Goal: Information Seeking & Learning: Check status

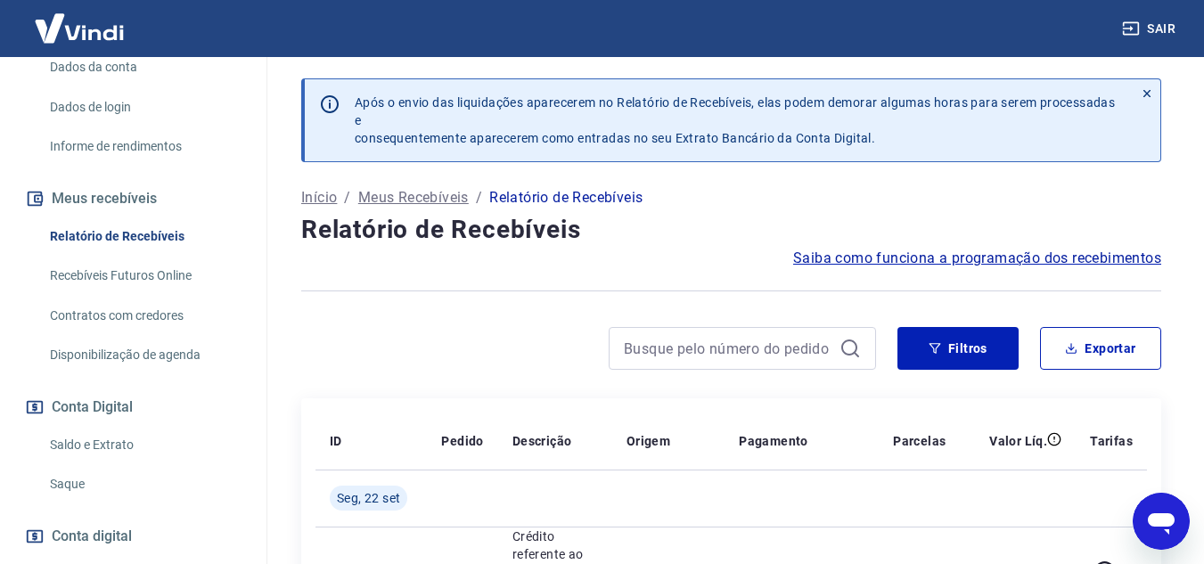
scroll to position [357, 0]
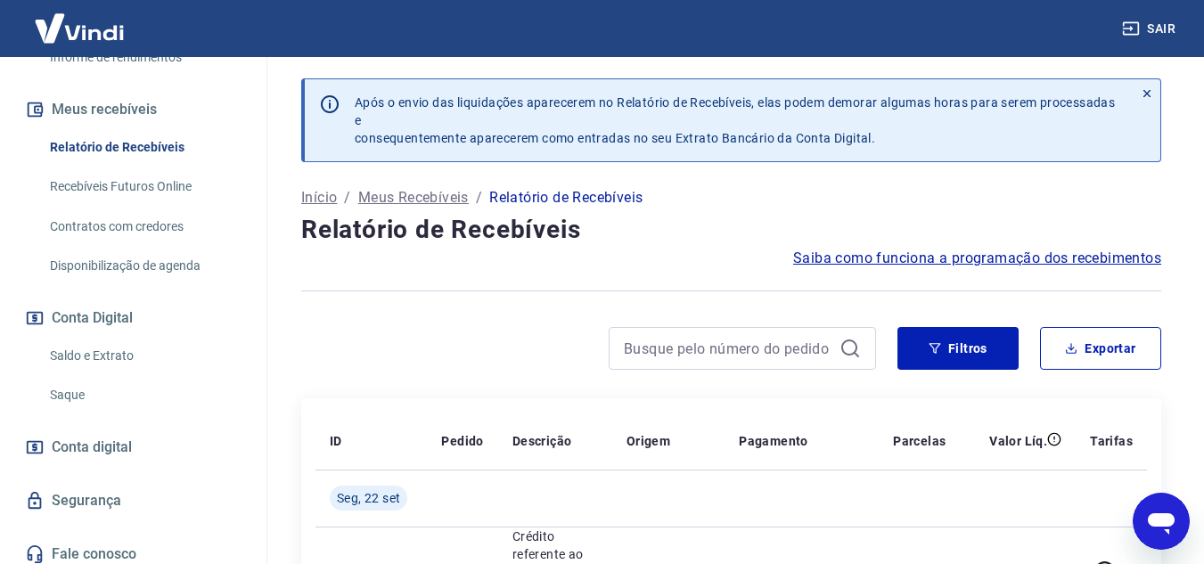
drag, startPoint x: 134, startPoint y: 166, endPoint x: 225, endPoint y: 177, distance: 91.7
click at [134, 166] on link "Relatório de Recebíveis" at bounding box center [144, 147] width 202 height 37
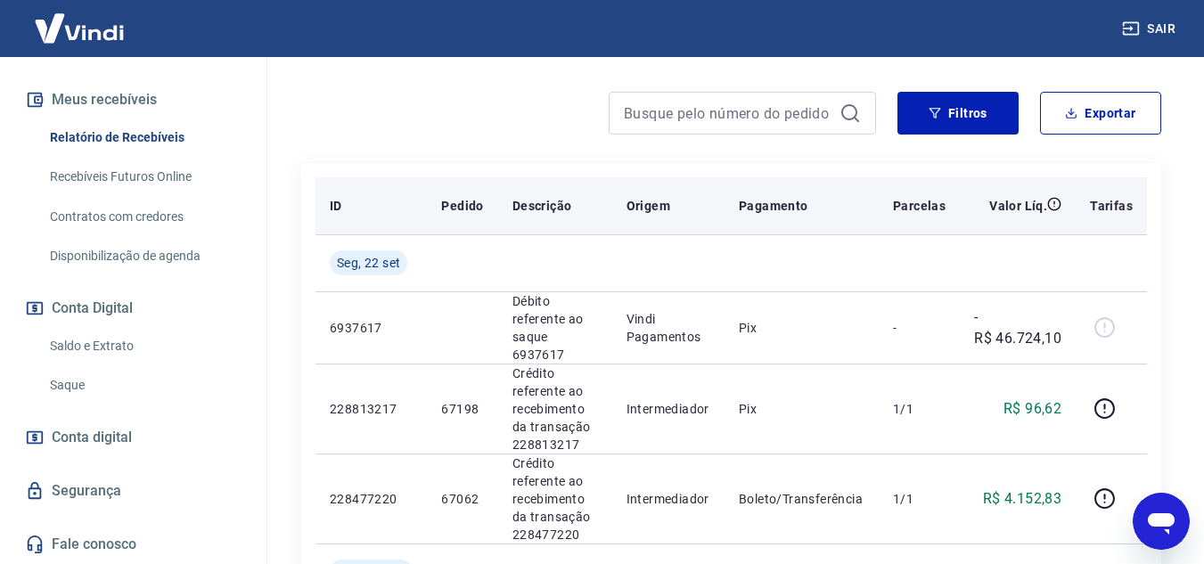
scroll to position [241, 0]
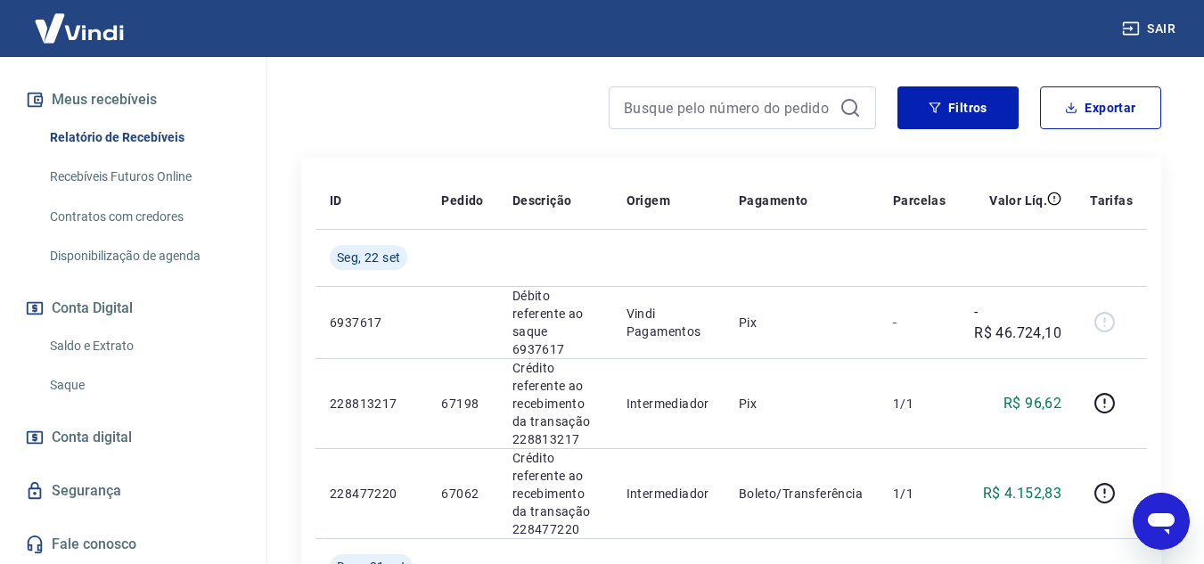
click at [119, 350] on link "Saldo e Extrato" at bounding box center [144, 346] width 202 height 37
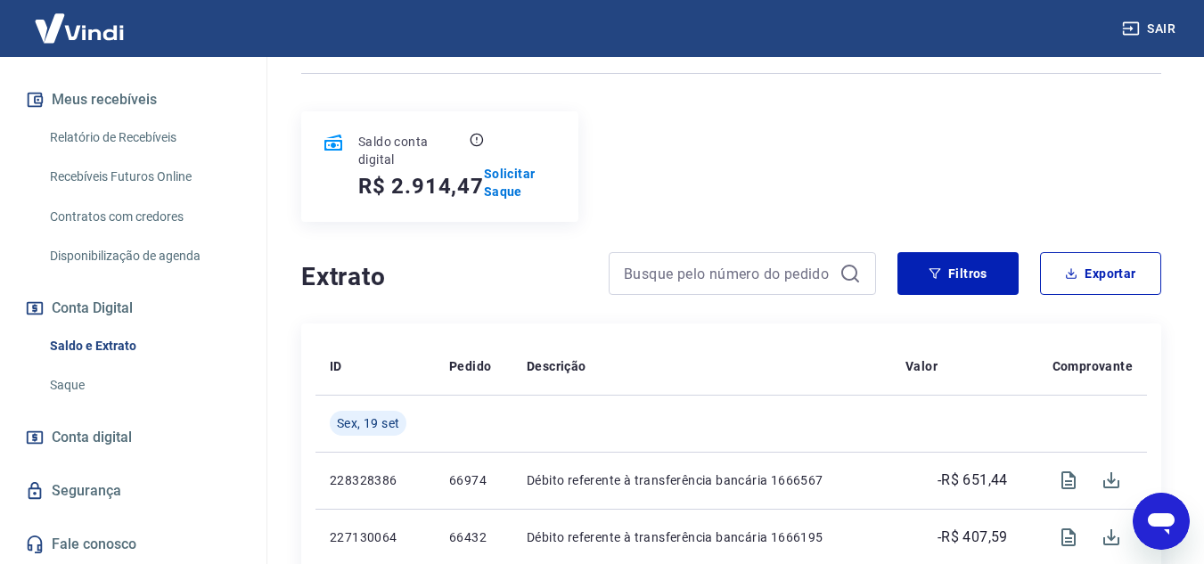
scroll to position [29, 0]
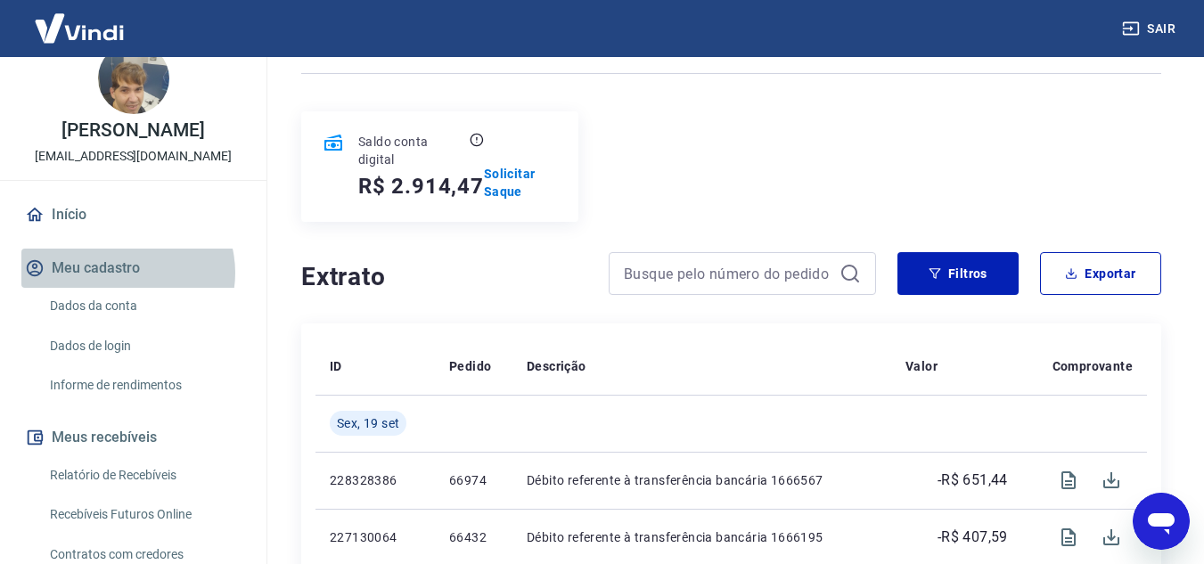
click at [127, 288] on button "Meu cadastro" at bounding box center [133, 268] width 224 height 39
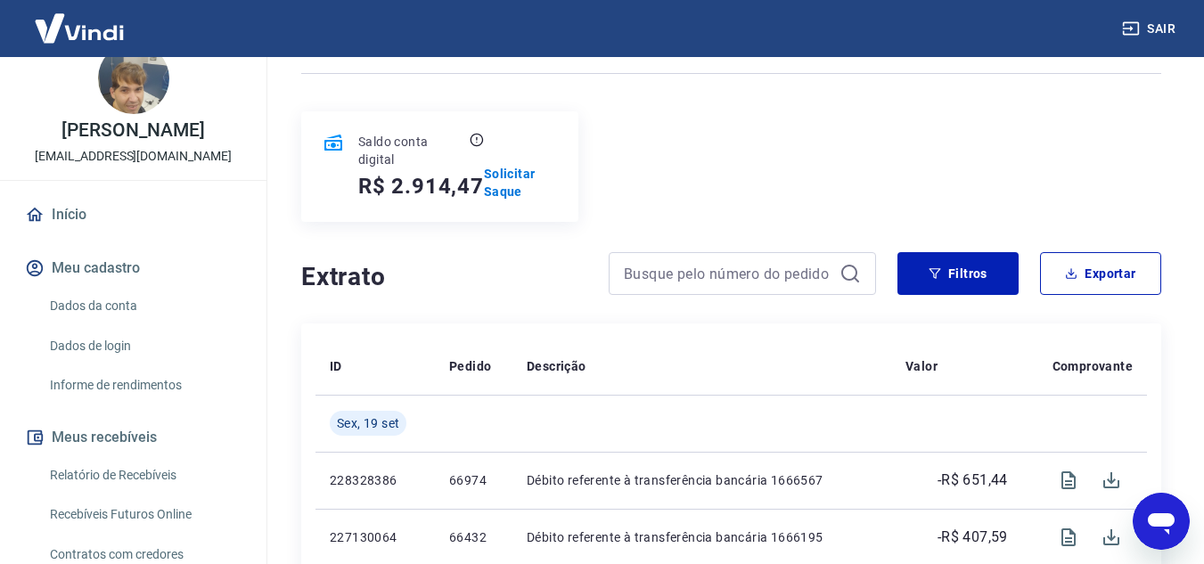
drag, startPoint x: 119, startPoint y: 481, endPoint x: 122, endPoint y: 414, distance: 67.8
click at [119, 482] on link "Relatório de Recebíveis" at bounding box center [144, 475] width 202 height 37
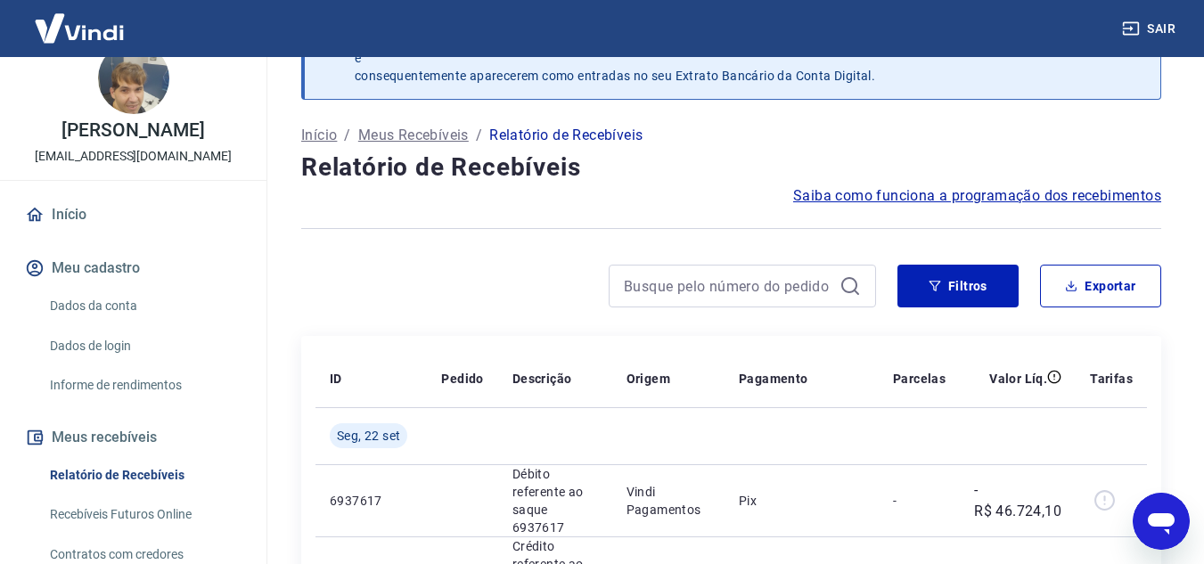
scroll to position [178, 0]
